Goal: Information Seeking & Learning: Learn about a topic

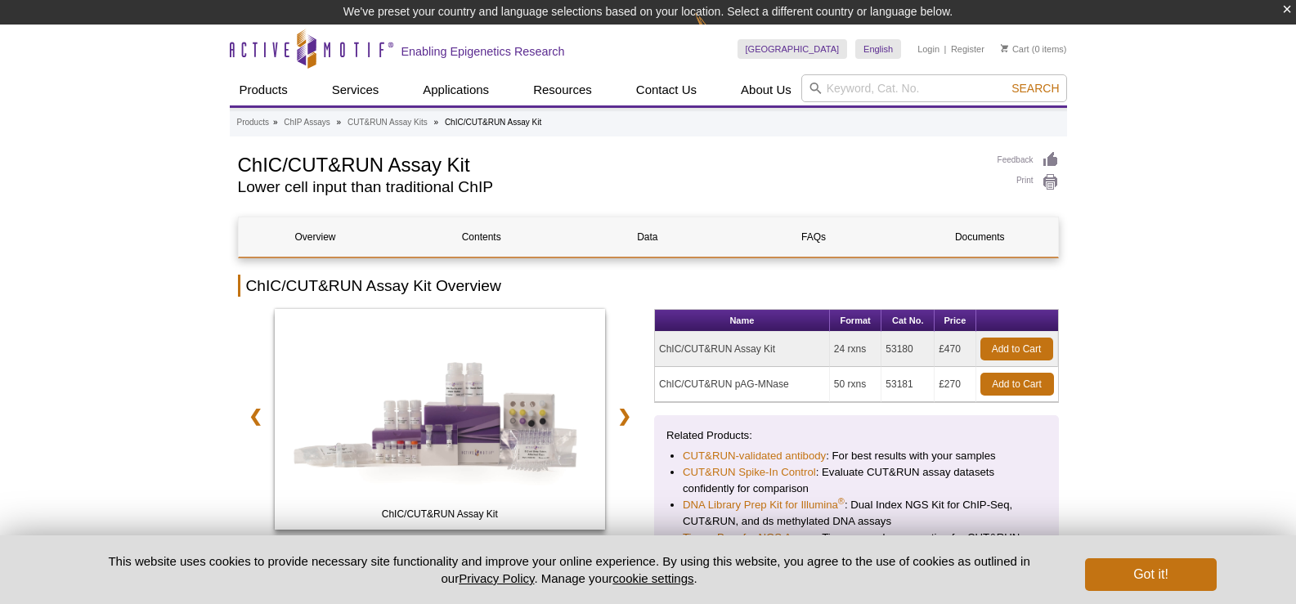
click at [326, 164] on h1 "ChIC/CUT&RUN Assay Kit" at bounding box center [609, 163] width 743 height 25
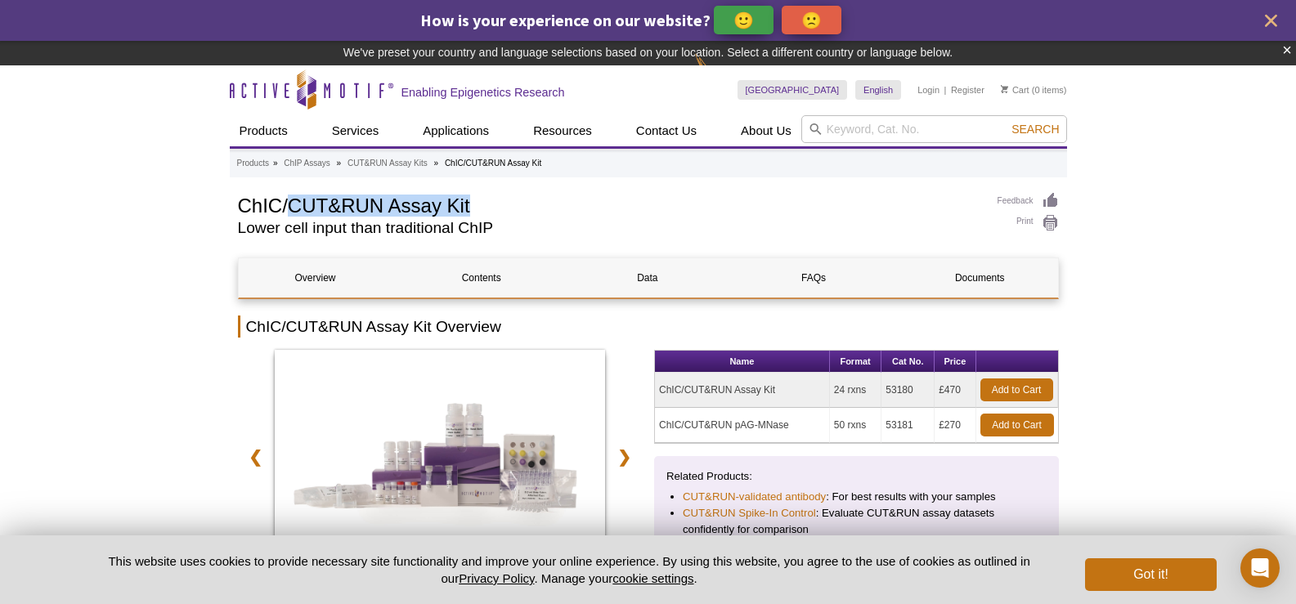
drag, startPoint x: 286, startPoint y: 164, endPoint x: 471, endPoint y: 208, distance: 189.9
click at [471, 208] on h1 "ChIC/CUT&RUN Assay Kit" at bounding box center [609, 204] width 743 height 25
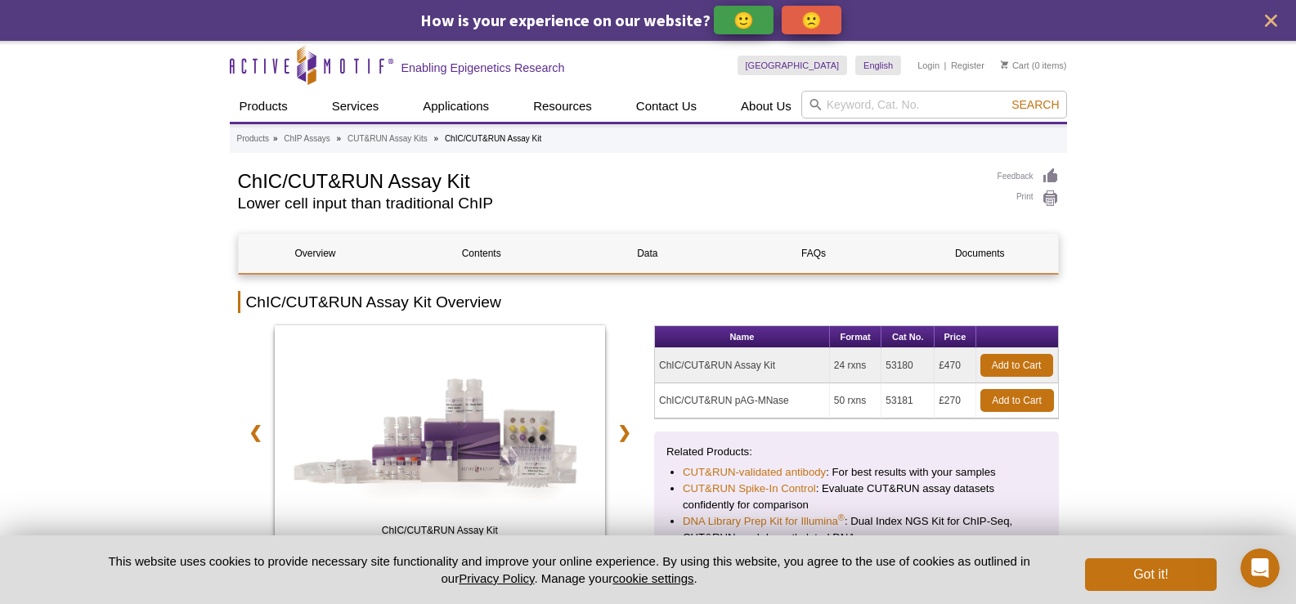
click at [245, 181] on h1 "ChIC/CUT&RUN Assay Kit" at bounding box center [609, 180] width 743 height 25
drag, startPoint x: 234, startPoint y: 177, endPoint x: 280, endPoint y: 177, distance: 45.8
copy h1 "ChIC"
